Goal: Obtain resource: Download file/media

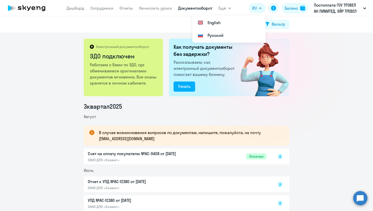
click at [183, 8] on link "Документооборот" at bounding box center [195, 8] width 34 height 5
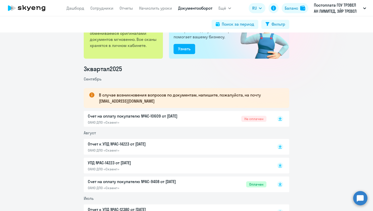
scroll to position [36, 0]
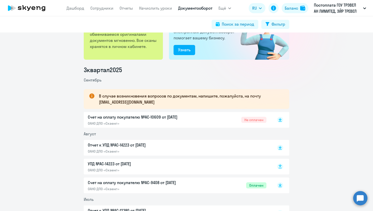
click at [280, 169] on rect at bounding box center [280, 166] width 6 height 6
click at [279, 147] on icon at bounding box center [279, 146] width 3 height 3
click at [281, 120] on rect at bounding box center [280, 120] width 6 height 6
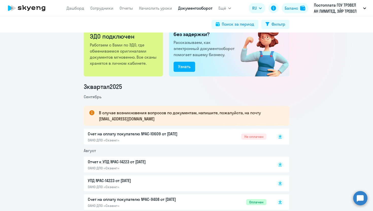
scroll to position [0, 0]
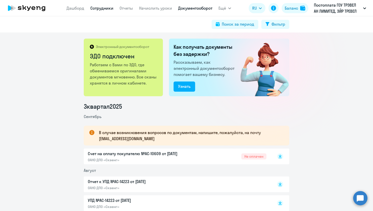
click at [102, 9] on link "Сотрудники" at bounding box center [101, 8] width 23 height 5
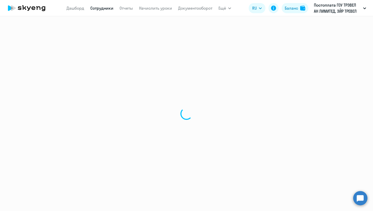
select select "30"
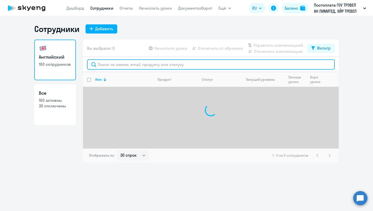
click at [127, 63] on input "text" at bounding box center [210, 64] width 247 height 10
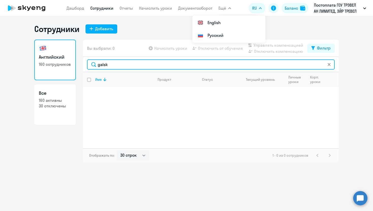
type input "galsk"
